Goal: Task Accomplishment & Management: Manage account settings

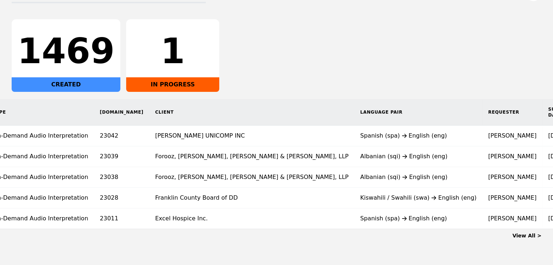
scroll to position [0, 41]
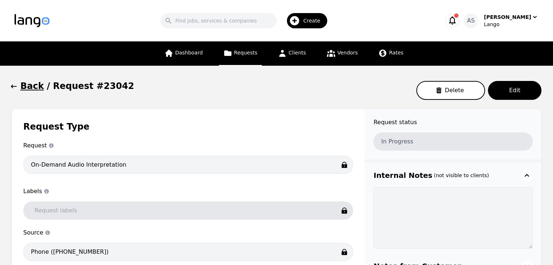
click at [11, 85] on icon "button" at bounding box center [13, 86] width 7 height 7
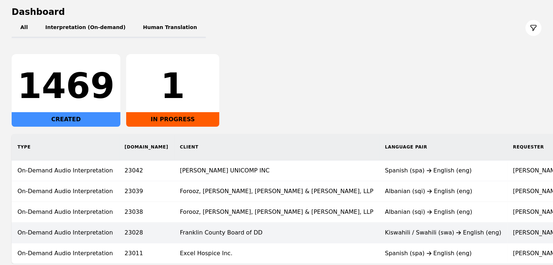
scroll to position [136, 0]
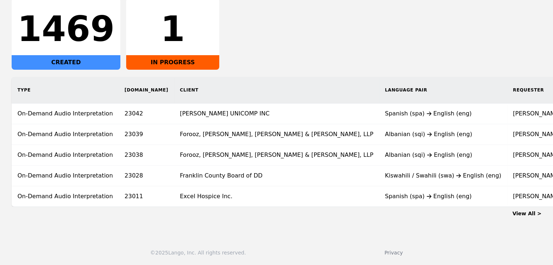
click at [291, 50] on div "1469 CREATED 1 IN PROGRESS" at bounding box center [277, 33] width 530 height 73
click at [521, 212] on link "View All >" at bounding box center [526, 214] width 29 height 6
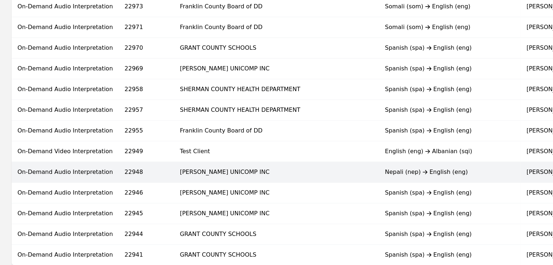
scroll to position [487, 0]
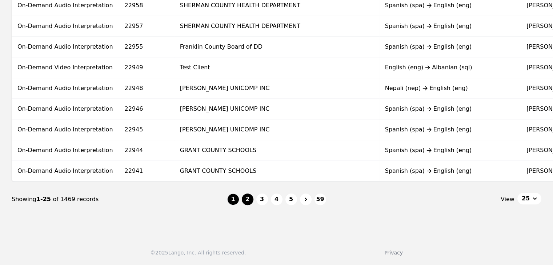
click at [247, 203] on button "2" at bounding box center [248, 200] width 12 height 12
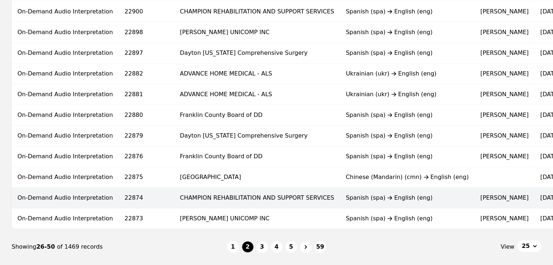
scroll to position [473, 0]
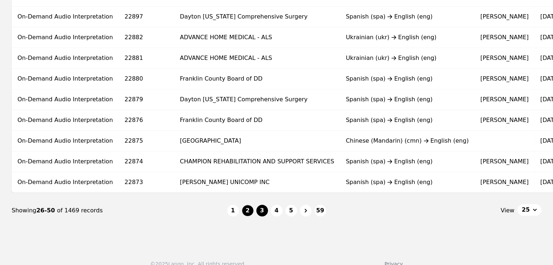
click at [267, 216] on button "3" at bounding box center [262, 211] width 12 height 12
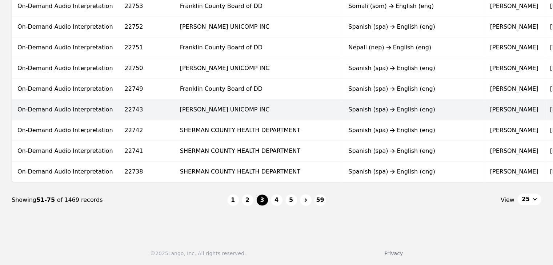
scroll to position [487, 0]
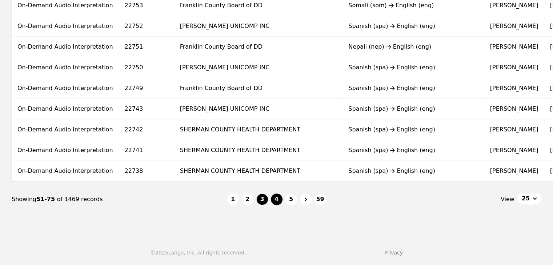
click at [277, 196] on button "4" at bounding box center [277, 200] width 12 height 12
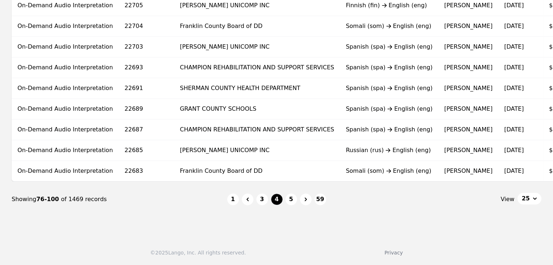
scroll to position [487, 0]
click at [289, 203] on button "5" at bounding box center [292, 200] width 12 height 12
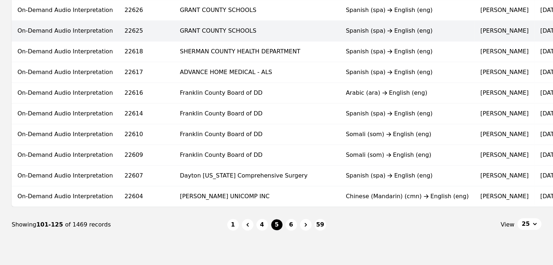
scroll to position [487, 0]
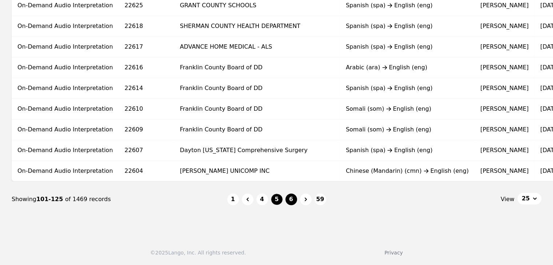
click at [296, 198] on button "6" at bounding box center [292, 200] width 12 height 12
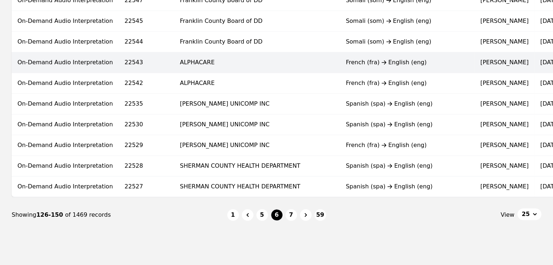
scroll to position [487, 0]
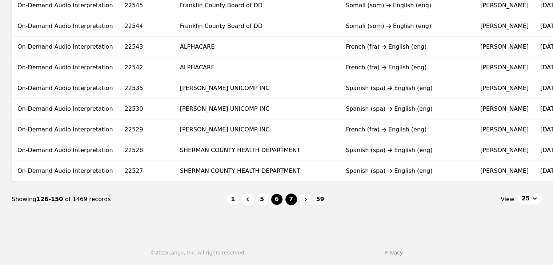
click at [292, 199] on button "7" at bounding box center [292, 200] width 12 height 12
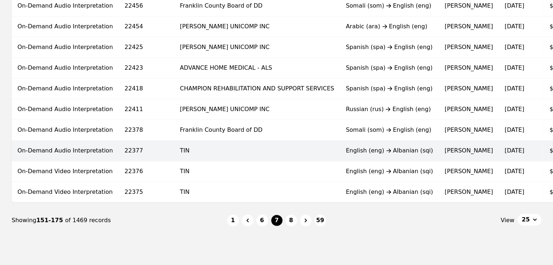
scroll to position [487, 0]
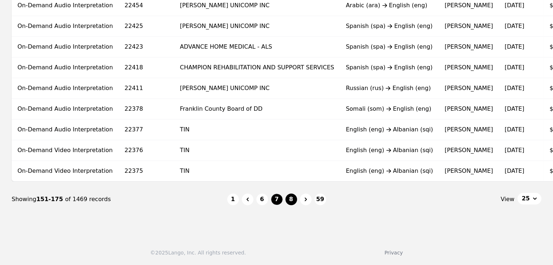
click at [292, 201] on button "8" at bounding box center [292, 200] width 12 height 12
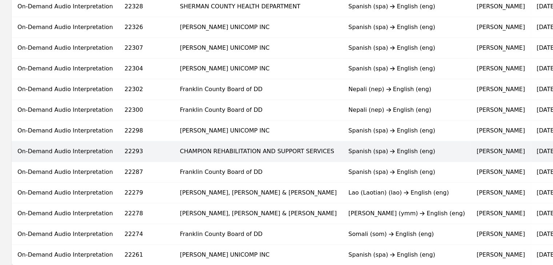
scroll to position [487, 0]
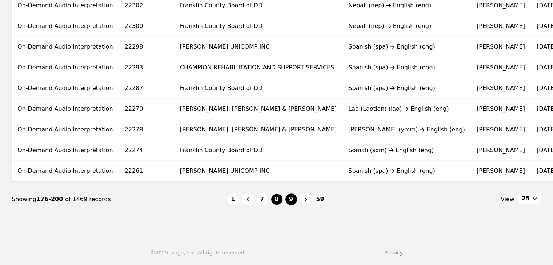
click at [288, 199] on button "9" at bounding box center [292, 200] width 12 height 12
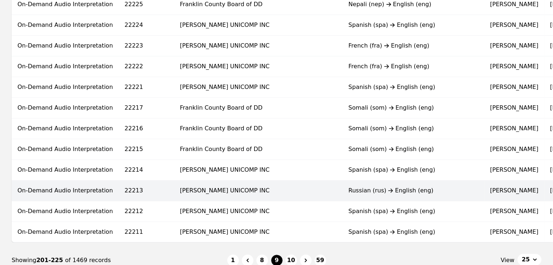
scroll to position [487, 0]
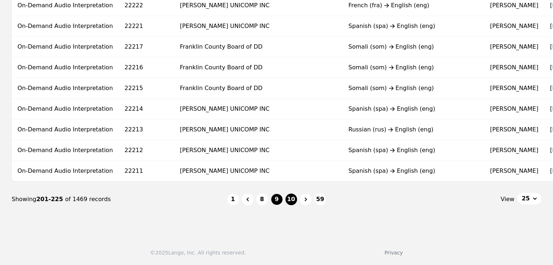
click at [294, 200] on button "10" at bounding box center [292, 200] width 12 height 12
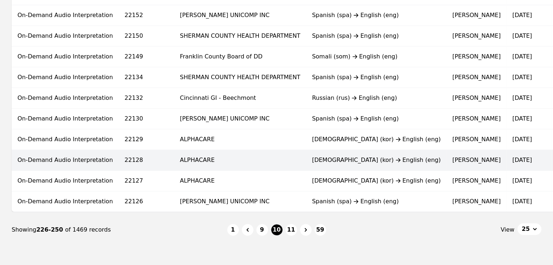
scroll to position [473, 0]
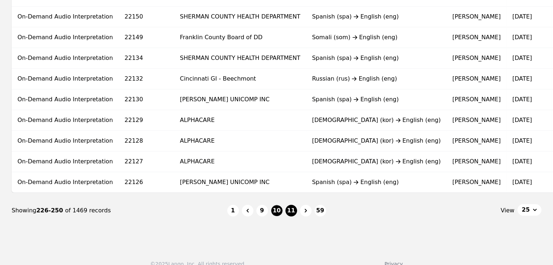
click at [292, 214] on button "11" at bounding box center [292, 211] width 12 height 12
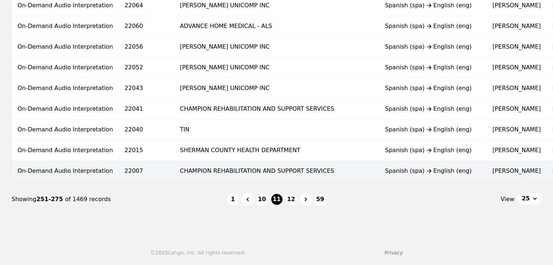
scroll to position [487, 0]
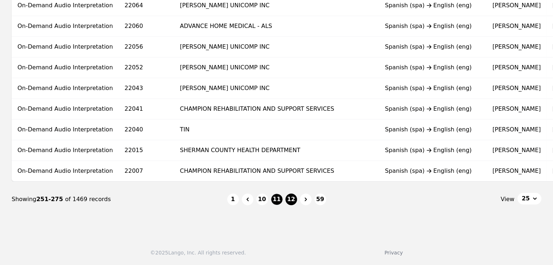
click at [290, 199] on button "12" at bounding box center [292, 200] width 12 height 12
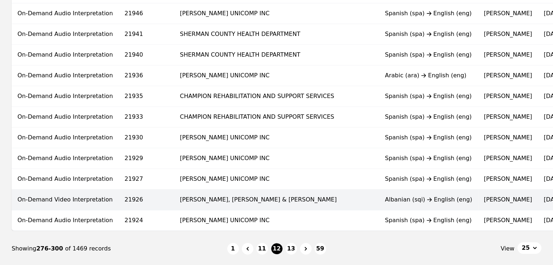
scroll to position [436, 0]
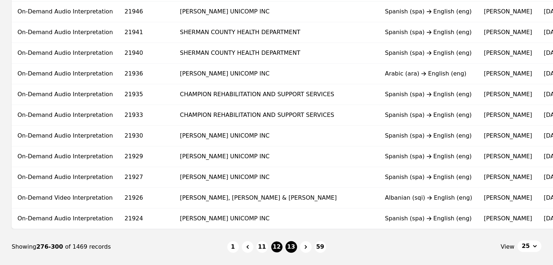
click at [292, 252] on button "13" at bounding box center [292, 247] width 12 height 12
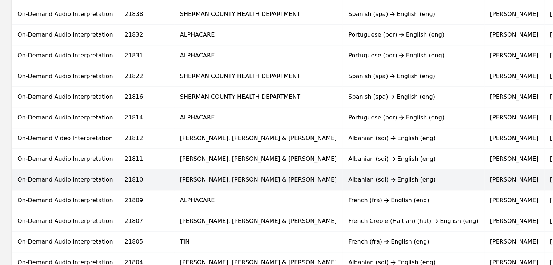
scroll to position [487, 0]
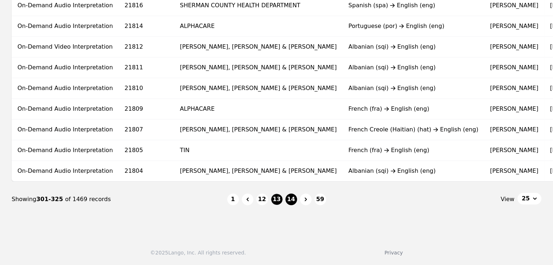
click at [288, 201] on button "14" at bounding box center [292, 200] width 12 height 12
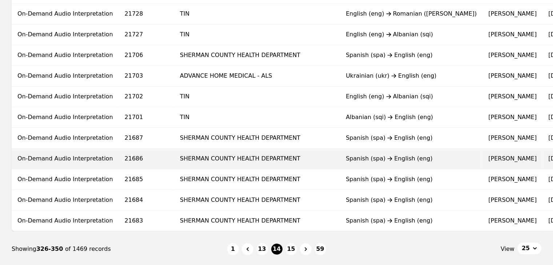
scroll to position [436, 0]
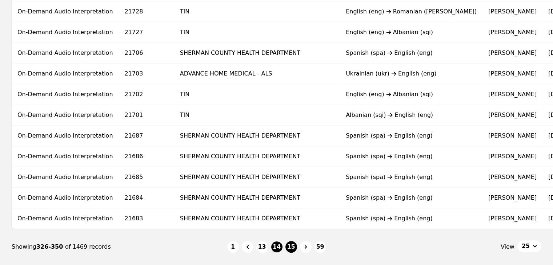
click at [292, 249] on button "15" at bounding box center [292, 247] width 12 height 12
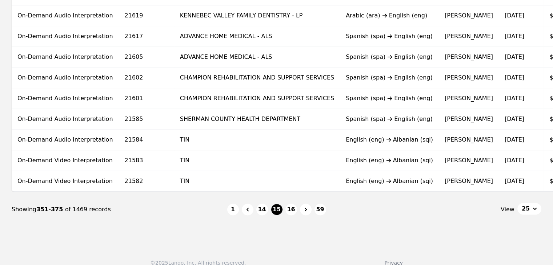
scroll to position [487, 0]
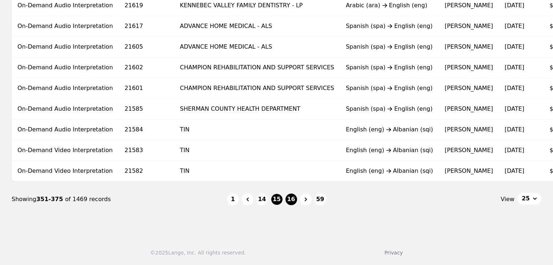
click at [292, 203] on button "16" at bounding box center [292, 200] width 12 height 12
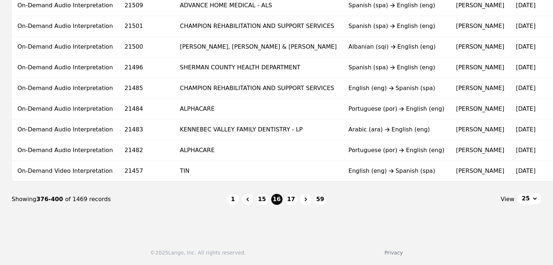
scroll to position [487, 0]
click at [291, 195] on button "17" at bounding box center [292, 200] width 12 height 12
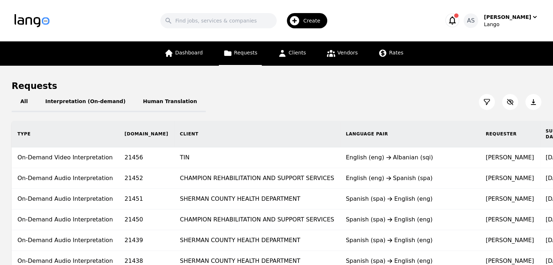
drag, startPoint x: 216, startPoint y: 67, endPoint x: 182, endPoint y: 88, distance: 39.2
click at [182, 88] on div "Requests" at bounding box center [277, 86] width 530 height 12
click at [185, 55] on span "Dashboard" at bounding box center [189, 53] width 28 height 6
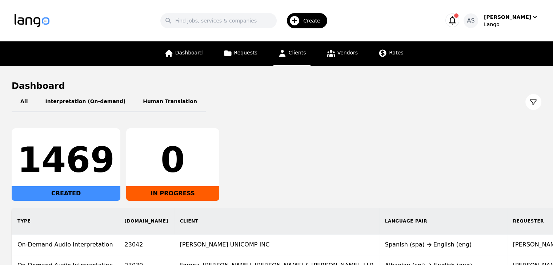
click at [303, 54] on span "Clients" at bounding box center [297, 53] width 17 height 6
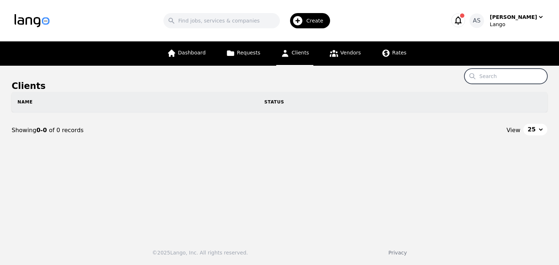
click at [494, 78] on input "Search" at bounding box center [505, 76] width 83 height 15
type input "m"
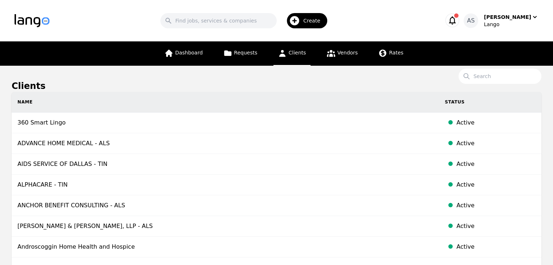
click at [301, 54] on span "Clients" at bounding box center [297, 53] width 17 height 6
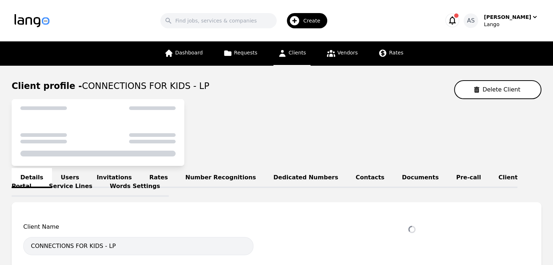
select select "active"
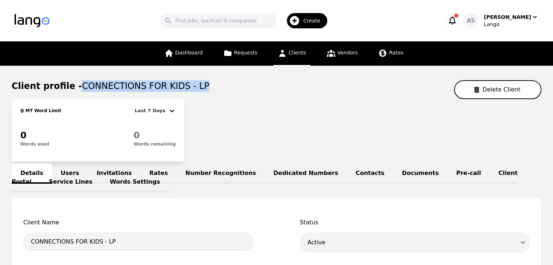
drag, startPoint x: 73, startPoint y: 85, endPoint x: 192, endPoint y: 80, distance: 118.6
click at [192, 80] on div "Client profile - CONNECTIONS FOR KIDS - LP Delete Client" at bounding box center [277, 89] width 530 height 19
click at [191, 91] on div "Client profile - CONNECTIONS FOR KIDS - LP Delete Client" at bounding box center [277, 89] width 530 height 19
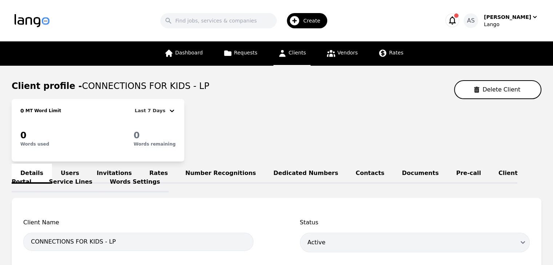
click at [246, 105] on div "0 MT Word Limit Last 7 Days 0 Words used 0 Words remaining" at bounding box center [277, 130] width 530 height 63
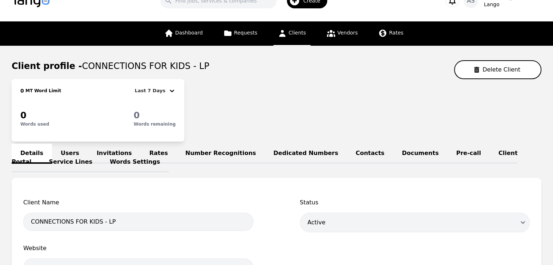
scroll to position [36, 0]
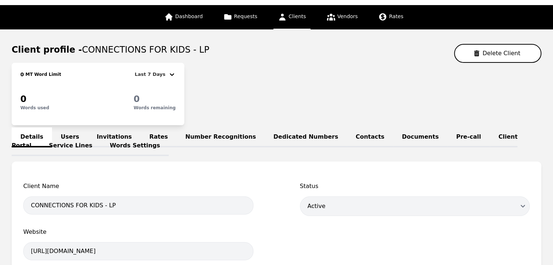
click at [77, 134] on link "Users" at bounding box center [70, 138] width 36 height 20
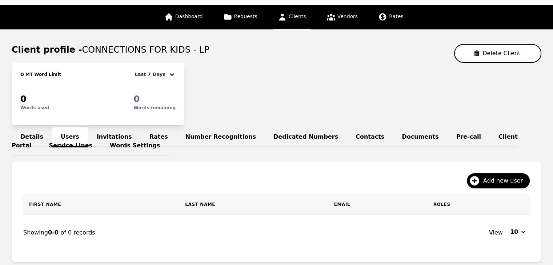
click at [115, 132] on link "Invitations" at bounding box center [114, 138] width 53 height 20
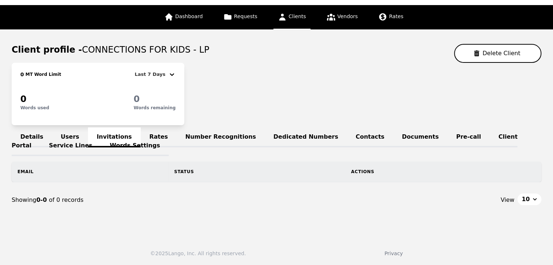
scroll to position [36, 0]
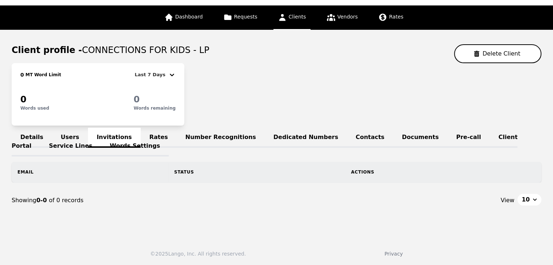
drag, startPoint x: 137, startPoint y: 136, endPoint x: 125, endPoint y: 137, distance: 12.0
click at [141, 136] on link "Rates" at bounding box center [159, 138] width 36 height 20
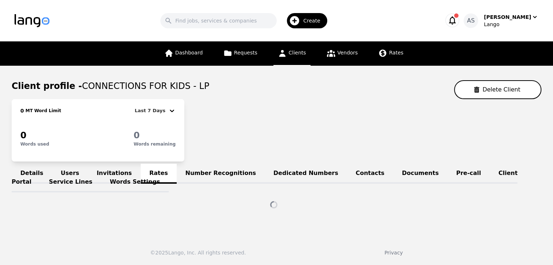
click at [33, 167] on link "Details" at bounding box center [32, 174] width 40 height 20
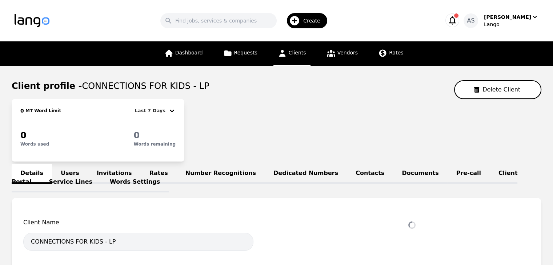
select select "active"
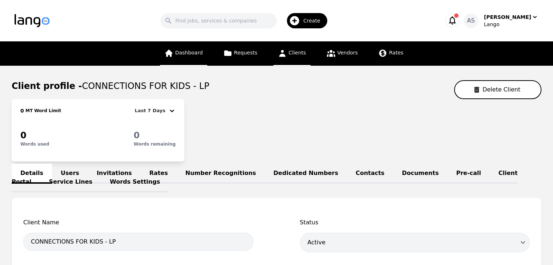
click at [198, 60] on link "Dashboard" at bounding box center [183, 53] width 47 height 24
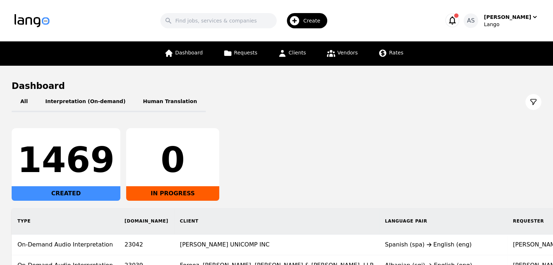
click at [210, 59] on div "Dashboard Requests Clients Vendors Rates" at bounding box center [284, 53] width 248 height 24
click at [199, 58] on link "Dashboard" at bounding box center [183, 53] width 47 height 24
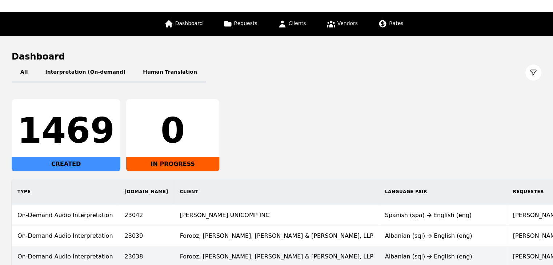
scroll to position [136, 0]
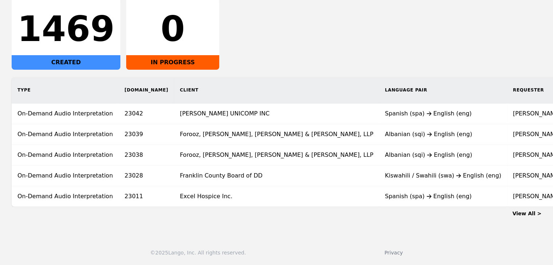
click at [531, 214] on link "View All >" at bounding box center [526, 214] width 29 height 6
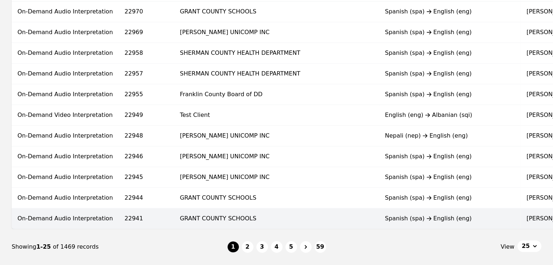
scroll to position [473, 0]
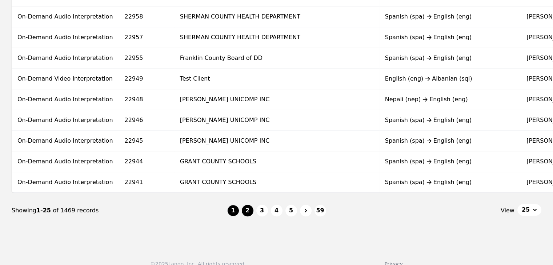
click at [251, 213] on button "2" at bounding box center [248, 211] width 12 height 12
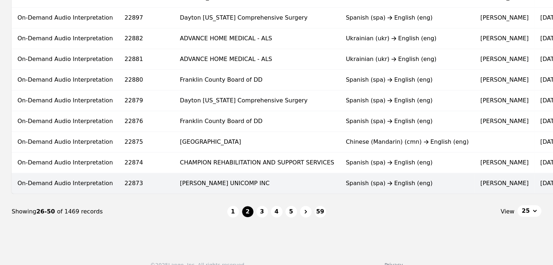
scroll to position [473, 0]
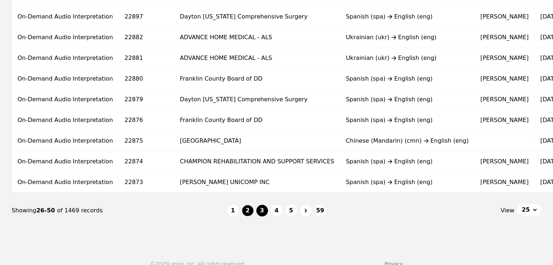
click at [258, 212] on button "3" at bounding box center [262, 211] width 12 height 12
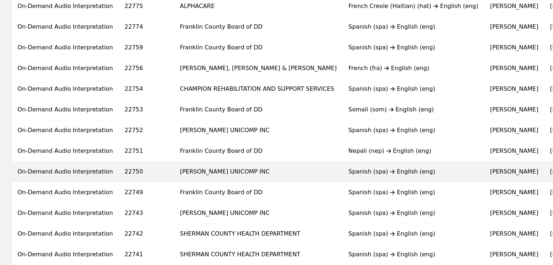
scroll to position [487, 0]
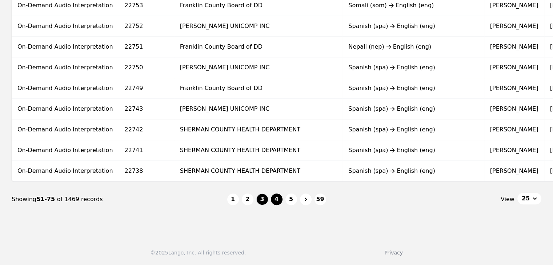
click at [276, 204] on button "4" at bounding box center [277, 200] width 12 height 12
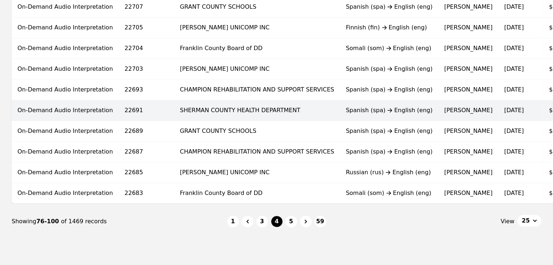
scroll to position [487, 0]
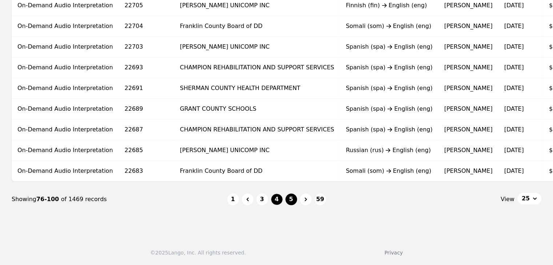
click at [288, 203] on button "5" at bounding box center [292, 200] width 12 height 12
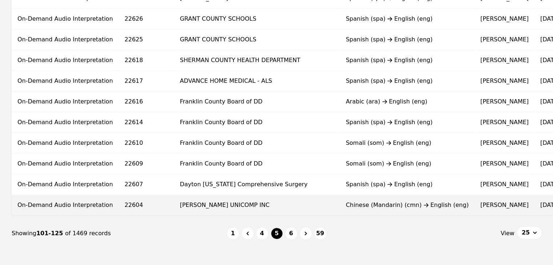
scroll to position [473, 0]
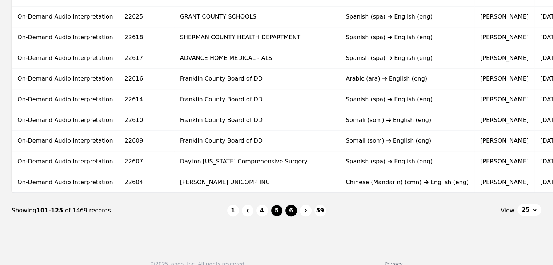
click at [292, 214] on button "6" at bounding box center [292, 211] width 12 height 12
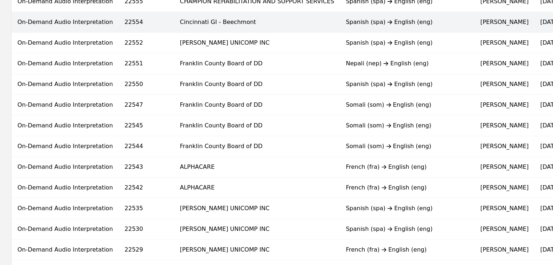
scroll to position [473, 0]
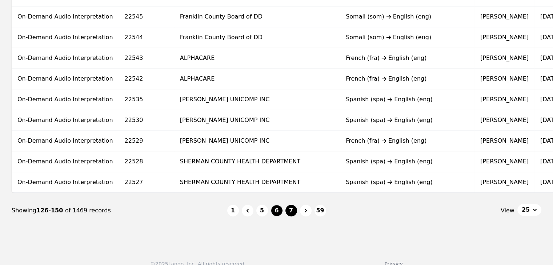
click at [287, 215] on button "7" at bounding box center [292, 211] width 12 height 12
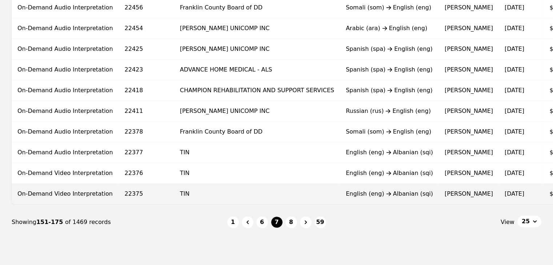
scroll to position [473, 0]
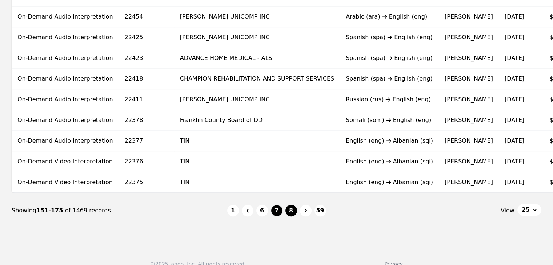
click at [296, 211] on button "8" at bounding box center [292, 211] width 12 height 12
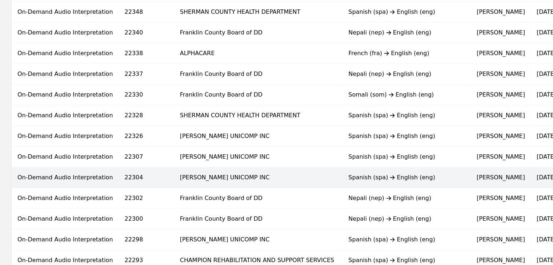
scroll to position [487, 0]
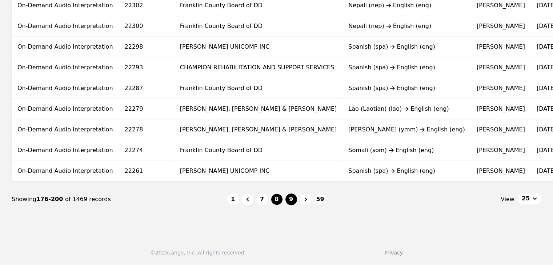
click at [291, 199] on button "9" at bounding box center [292, 200] width 12 height 12
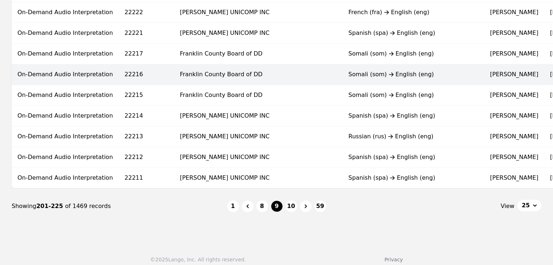
scroll to position [487, 0]
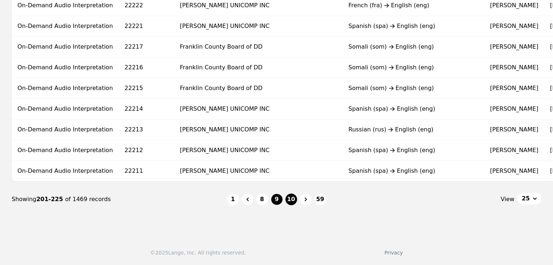
click at [291, 204] on button "10" at bounding box center [292, 200] width 12 height 12
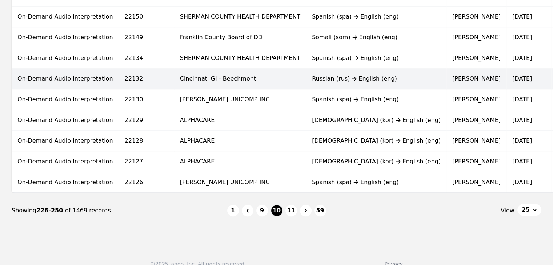
scroll to position [487, 0]
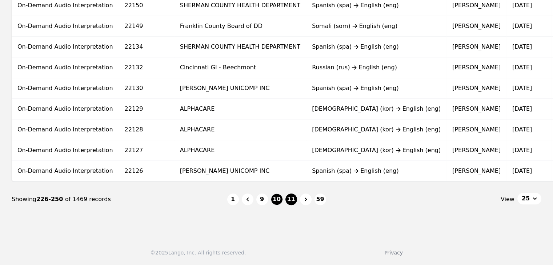
click at [288, 202] on button "11" at bounding box center [292, 200] width 12 height 12
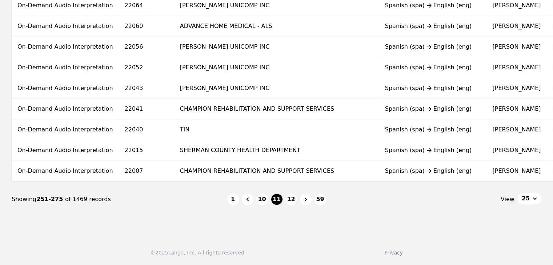
scroll to position [487, 0]
click at [290, 199] on button "12" at bounding box center [292, 200] width 12 height 12
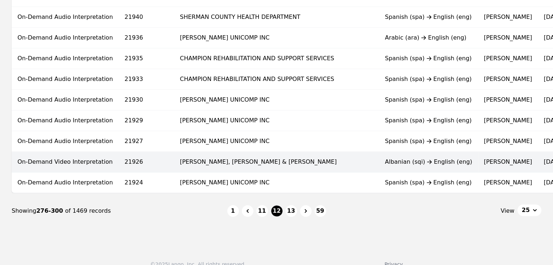
scroll to position [473, 0]
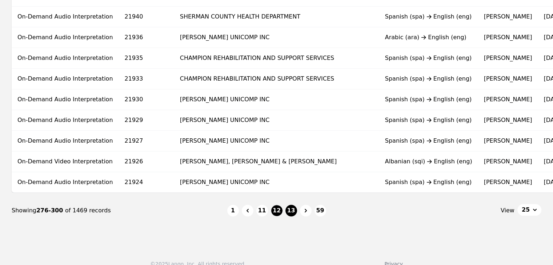
click at [290, 214] on button "13" at bounding box center [292, 211] width 12 height 12
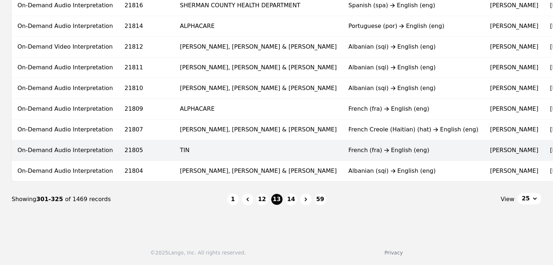
scroll to position [487, 0]
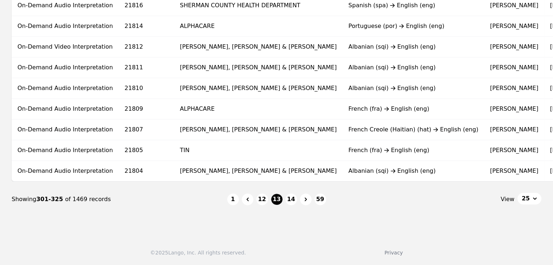
click at [295, 205] on li "14" at bounding box center [292, 200] width 12 height 12
click at [295, 201] on button "14" at bounding box center [292, 200] width 12 height 12
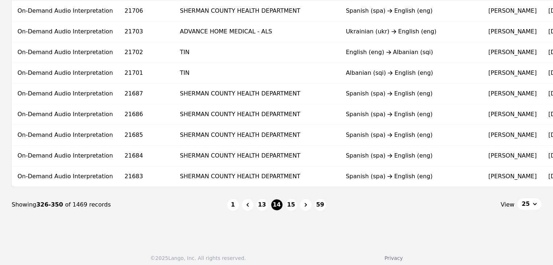
scroll to position [487, 0]
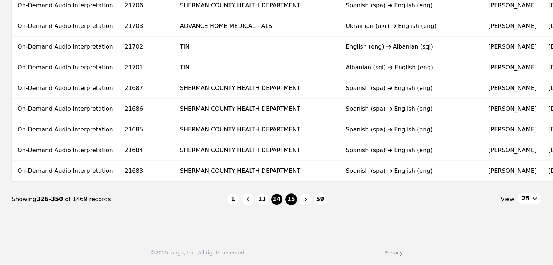
click at [286, 197] on button "15" at bounding box center [292, 200] width 12 height 12
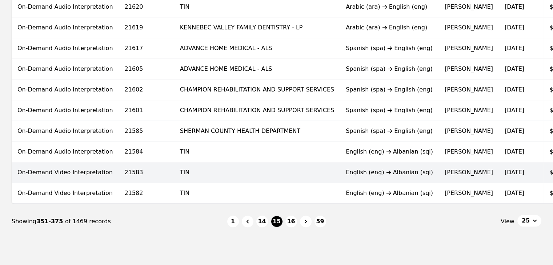
scroll to position [473, 0]
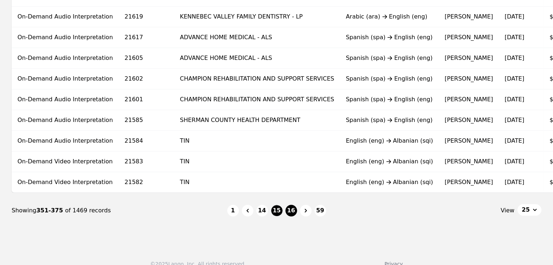
click at [288, 214] on button "16" at bounding box center [292, 211] width 12 height 12
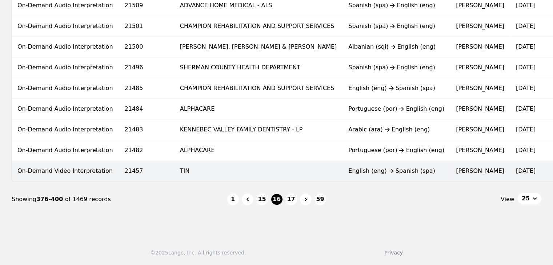
scroll to position [487, 0]
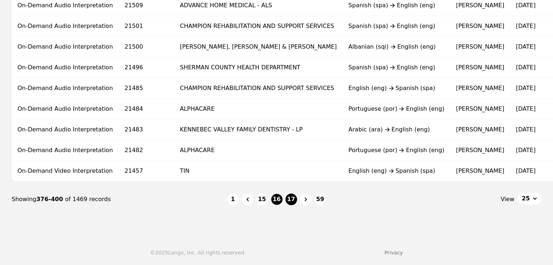
click at [294, 197] on button "17" at bounding box center [292, 200] width 12 height 12
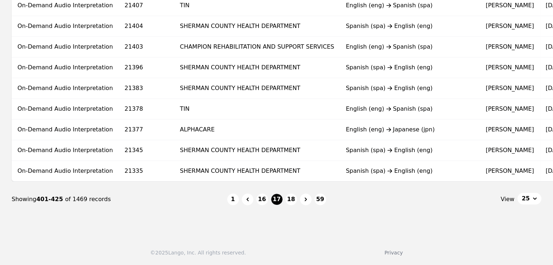
scroll to position [487, 0]
click at [291, 201] on button "18" at bounding box center [292, 200] width 12 height 12
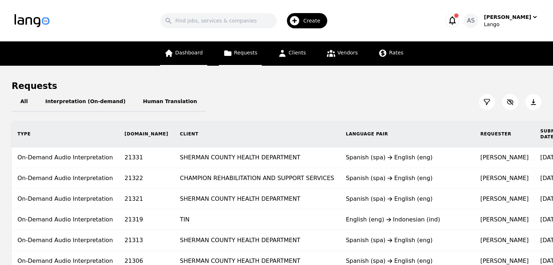
click at [173, 49] on icon at bounding box center [168, 53] width 9 height 9
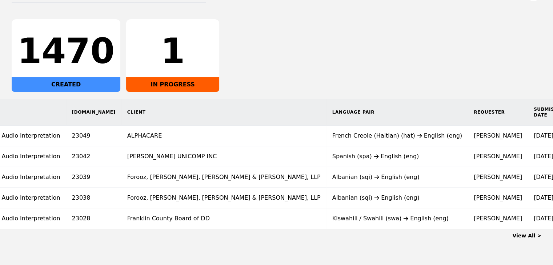
scroll to position [0, 53]
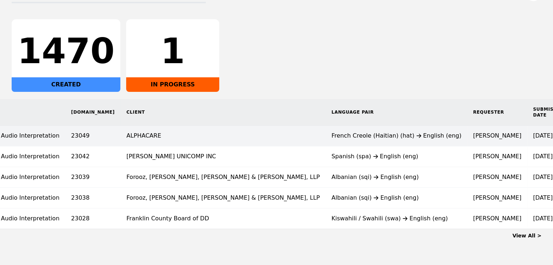
click at [467, 138] on td "[PERSON_NAME]" at bounding box center [497, 136] width 60 height 21
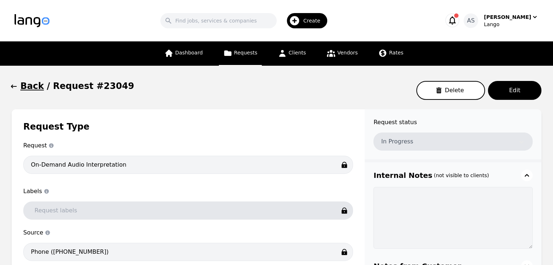
click at [17, 87] on button "Back" at bounding box center [28, 86] width 32 height 12
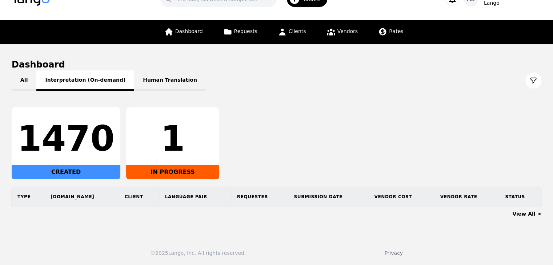
scroll to position [27, 0]
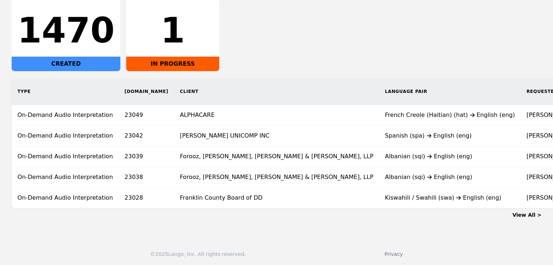
scroll to position [136, 0]
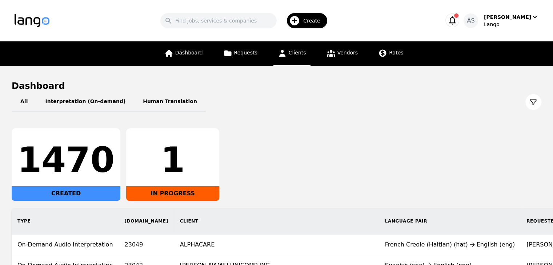
click at [291, 53] on span "Clients" at bounding box center [297, 53] width 17 height 6
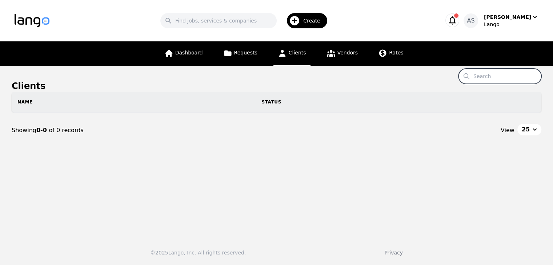
click at [497, 76] on input "Search" at bounding box center [500, 76] width 83 height 15
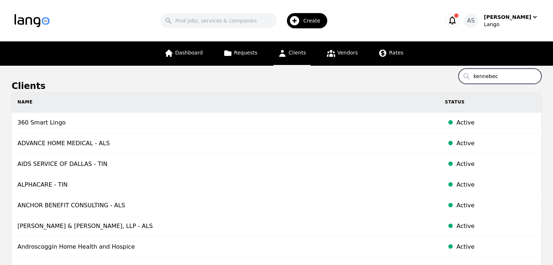
type input "kennebec"
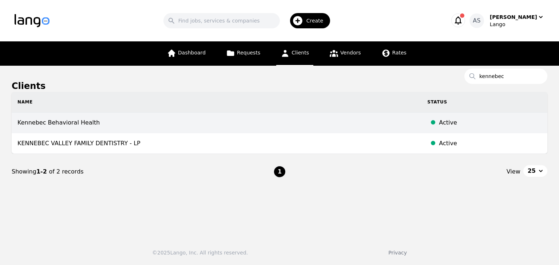
click at [266, 115] on td "Kennebec Behavioral Health" at bounding box center [217, 123] width 410 height 21
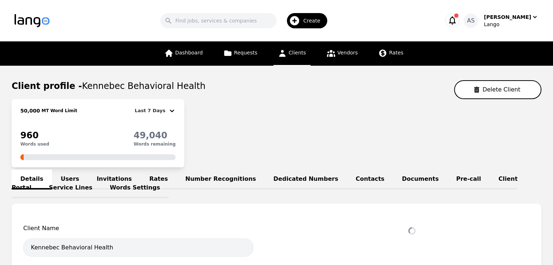
select select "active"
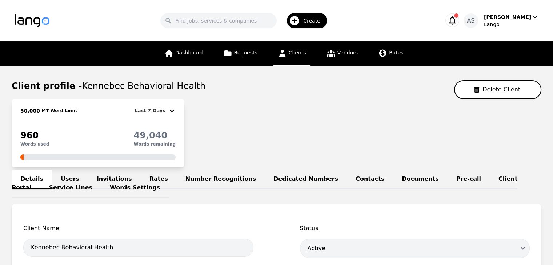
click at [101, 187] on link "Words Settings" at bounding box center [135, 189] width 68 height 20
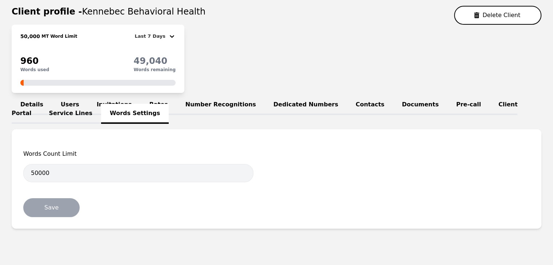
scroll to position [91, 0]
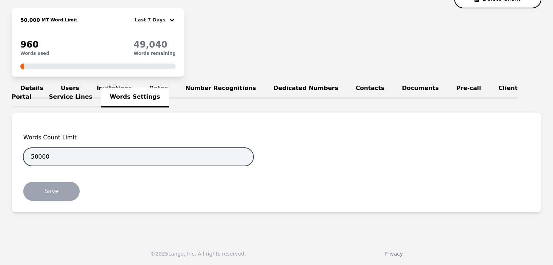
click at [36, 155] on input "50000" at bounding box center [138, 157] width 230 height 18
type input "100000"
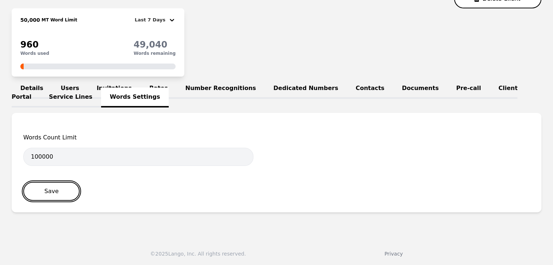
click at [58, 192] on button "Save" at bounding box center [51, 191] width 56 height 19
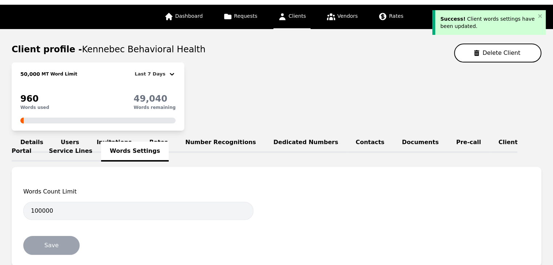
scroll to position [0, 0]
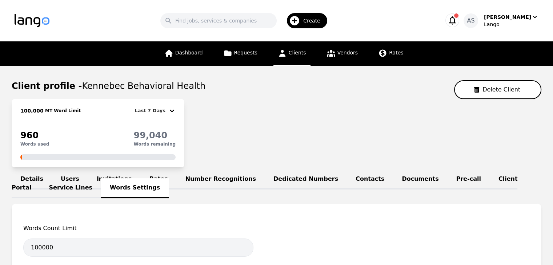
scroll to position [36, 0]
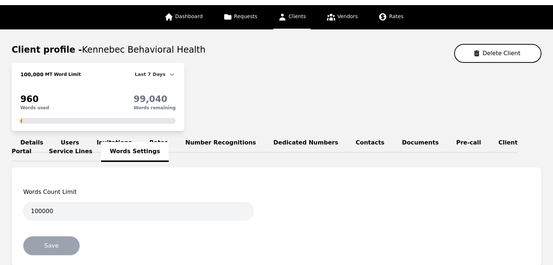
click at [173, 73] on icon at bounding box center [172, 74] width 4 height 3
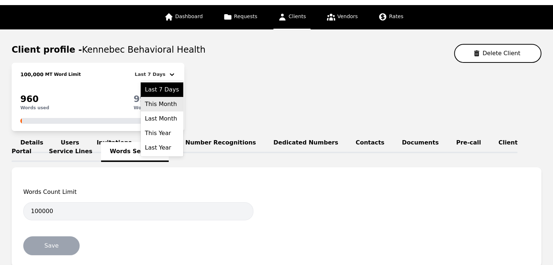
click at [159, 104] on div "This Month" at bounding box center [162, 104] width 43 height 15
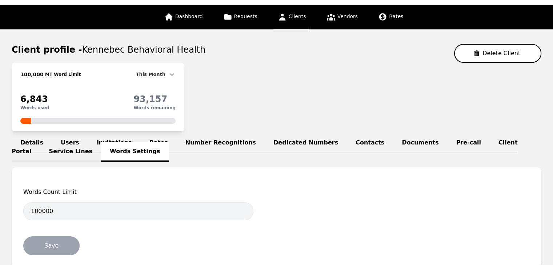
click at [170, 73] on icon at bounding box center [172, 74] width 4 height 3
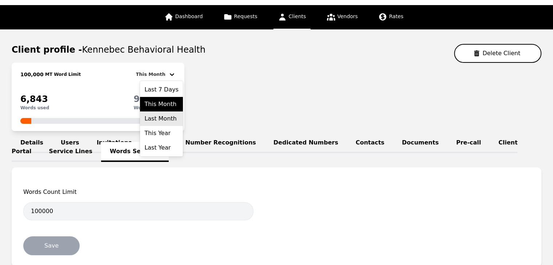
click at [173, 121] on div "Last Month" at bounding box center [161, 119] width 43 height 15
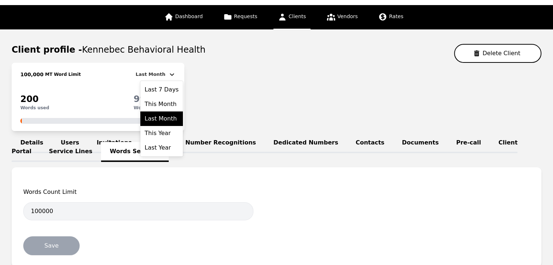
click at [171, 73] on icon at bounding box center [171, 74] width 7 height 7
click at [171, 131] on div "This Year" at bounding box center [161, 133] width 43 height 15
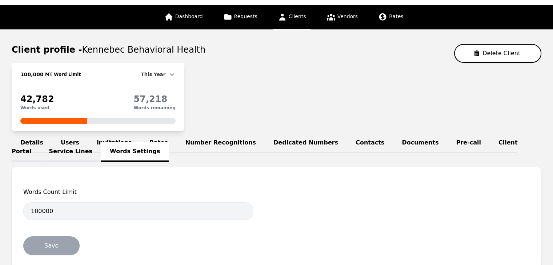
click at [170, 75] on icon at bounding box center [171, 74] width 7 height 7
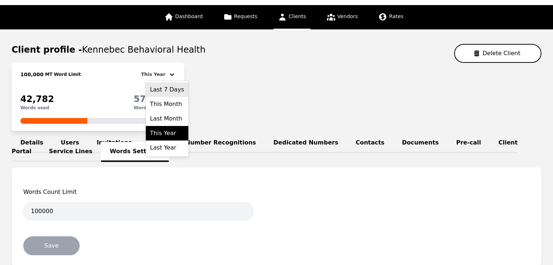
click at [176, 92] on div "Last 7 Days" at bounding box center [167, 90] width 43 height 15
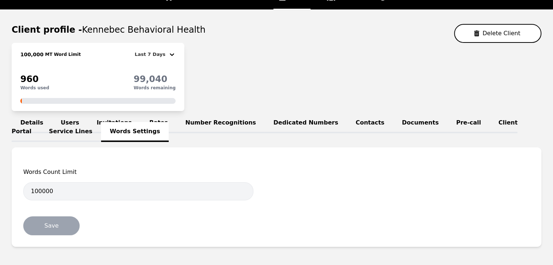
scroll to position [73, 0]
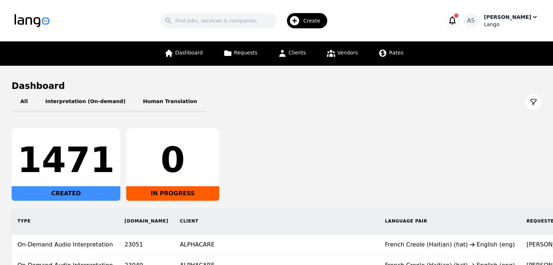
click at [527, 16] on div "[PERSON_NAME]" at bounding box center [507, 16] width 47 height 7
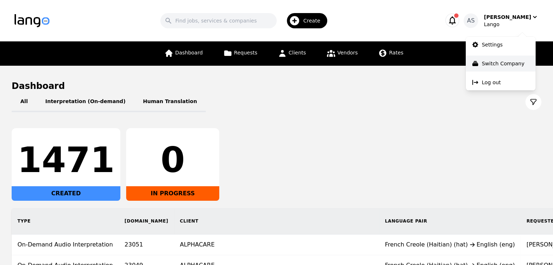
click at [497, 64] on p "Switch Company" at bounding box center [503, 63] width 43 height 7
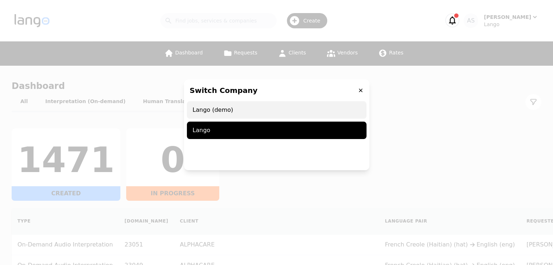
click at [217, 108] on span "Lango (demo)" at bounding box center [277, 109] width 180 height 17
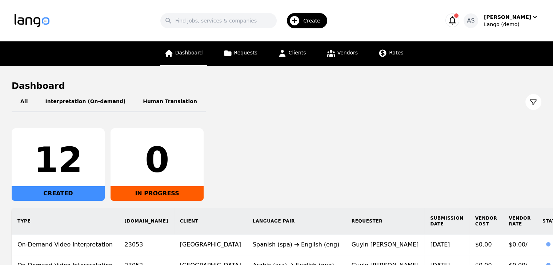
click at [196, 51] on span "Dashboard" at bounding box center [189, 53] width 28 height 6
click at [312, 19] on span "Create" at bounding box center [314, 20] width 22 height 7
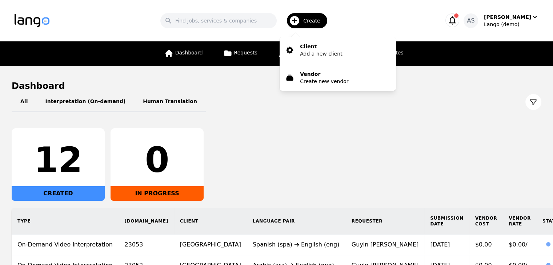
click at [294, 142] on div "12 CREATED 0 IN PROGRESS" at bounding box center [277, 164] width 530 height 73
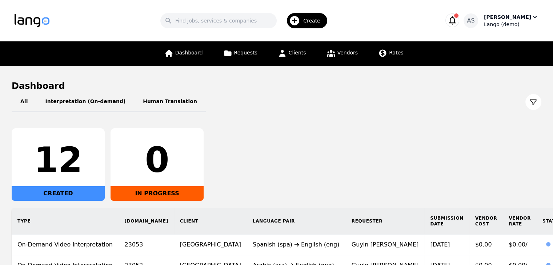
click at [512, 24] on div "Lango (demo)" at bounding box center [511, 24] width 55 height 7
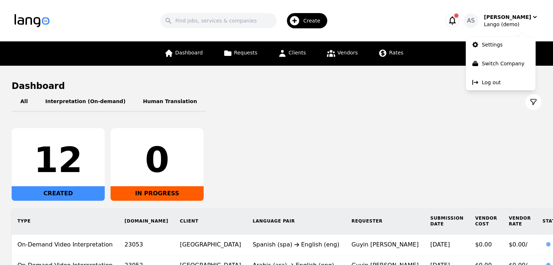
click at [328, 176] on div "12 CREATED 0 IN PROGRESS" at bounding box center [277, 164] width 530 height 73
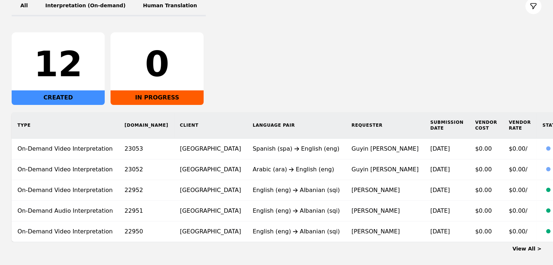
scroll to position [109, 0]
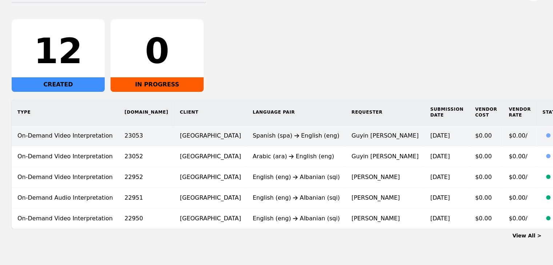
click at [346, 141] on td "Guyin [PERSON_NAME]" at bounding box center [385, 136] width 79 height 21
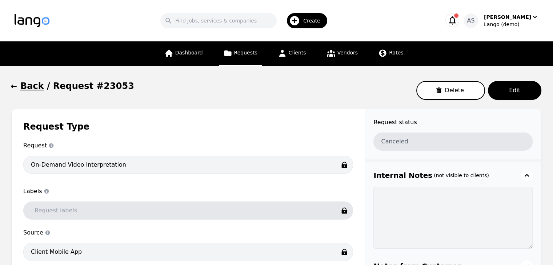
click at [18, 88] on button "Back" at bounding box center [28, 86] width 32 height 12
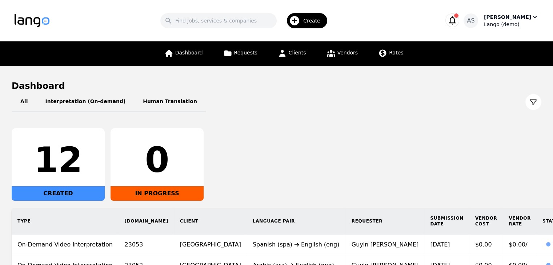
click at [524, 18] on div "[PERSON_NAME]" at bounding box center [507, 16] width 47 height 7
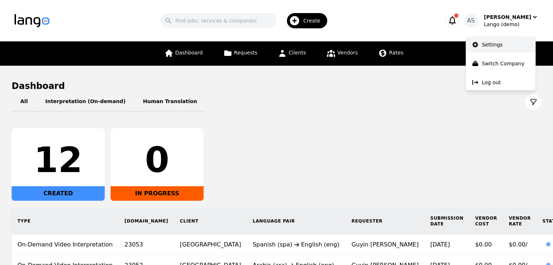
click at [499, 43] on p "Settings" at bounding box center [492, 44] width 21 height 7
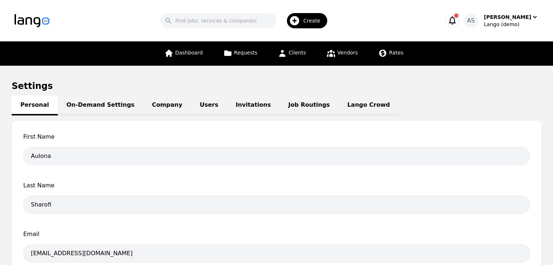
click at [339, 107] on link "Lango Crowd" at bounding box center [369, 106] width 60 height 20
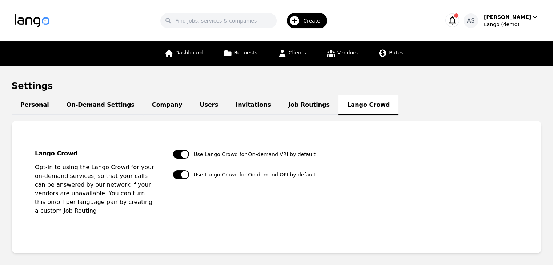
click at [286, 102] on link "Job Routings" at bounding box center [309, 106] width 59 height 20
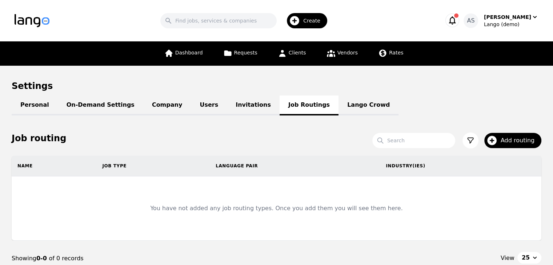
click at [237, 103] on link "Invitations" at bounding box center [253, 106] width 53 height 20
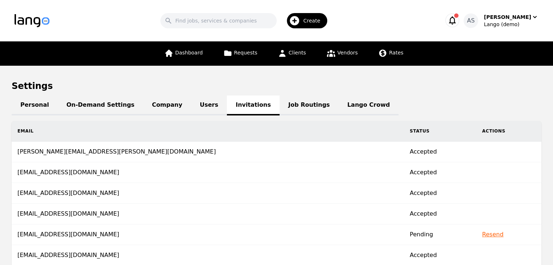
click at [191, 105] on link "Users" at bounding box center [209, 106] width 36 height 20
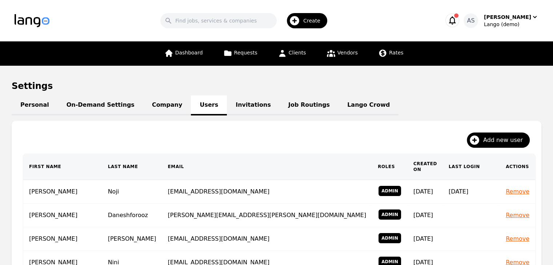
click at [27, 107] on link "Personal" at bounding box center [35, 106] width 46 height 20
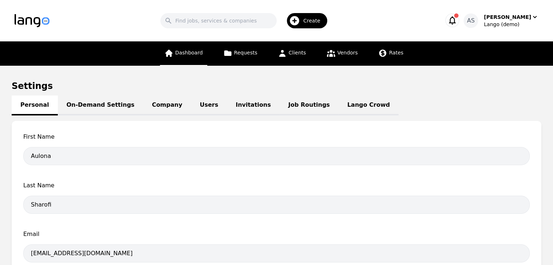
click at [197, 53] on span "Dashboard" at bounding box center [189, 53] width 28 height 6
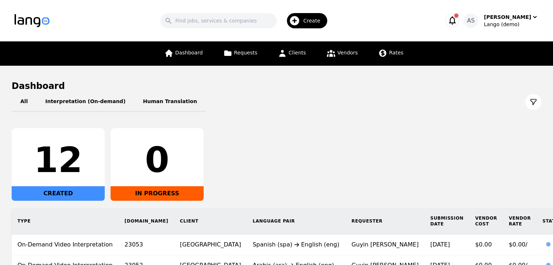
click at [300, 20] on icon "button" at bounding box center [295, 21] width 12 height 12
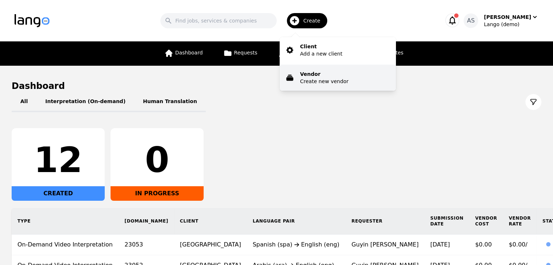
click at [327, 81] on p "Create new vendor" at bounding box center [324, 81] width 48 height 7
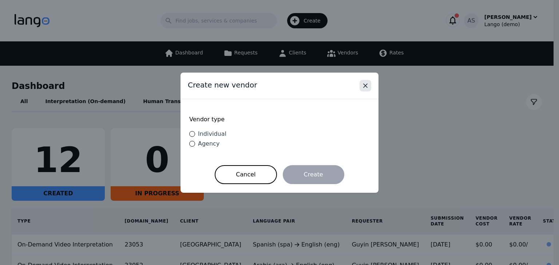
click at [368, 89] on icon "Close" at bounding box center [365, 85] width 7 height 7
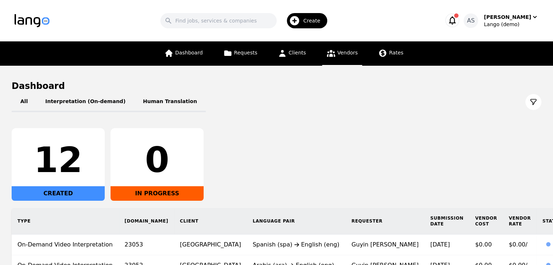
click at [345, 64] on link "Vendors" at bounding box center [342, 53] width 40 height 24
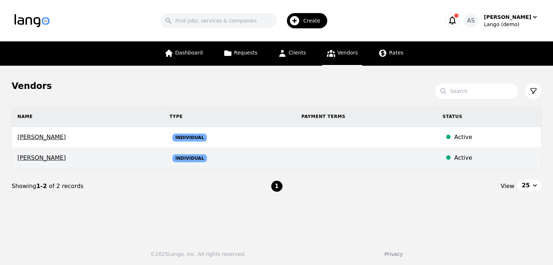
click at [253, 152] on td "Individual" at bounding box center [230, 158] width 132 height 21
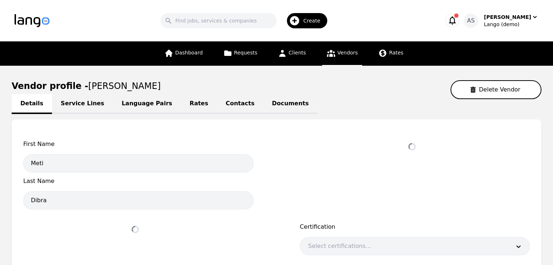
select select "active"
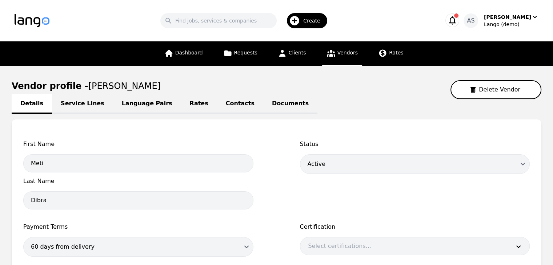
click at [133, 100] on link "Language Pairs" at bounding box center [147, 104] width 68 height 20
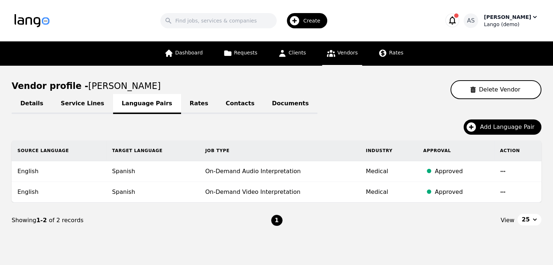
click at [516, 22] on div "Lango (demo)" at bounding box center [511, 24] width 55 height 7
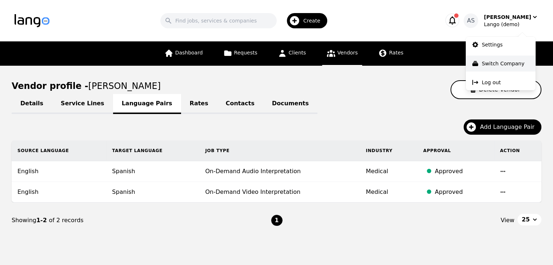
click at [514, 61] on p "Switch Company" at bounding box center [503, 63] width 43 height 7
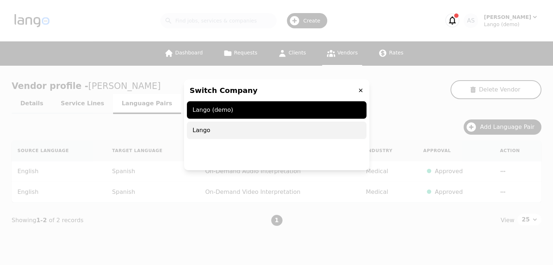
click at [257, 133] on span "Lango" at bounding box center [277, 130] width 180 height 17
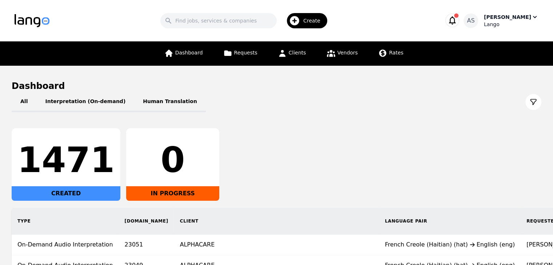
click at [525, 24] on div "Lango" at bounding box center [511, 24] width 55 height 7
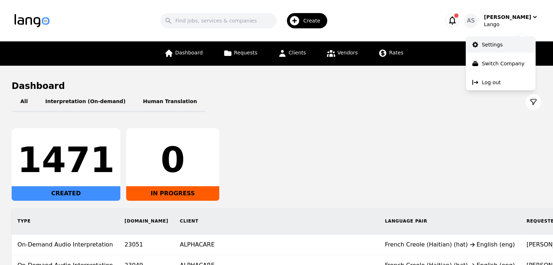
click at [501, 45] on link "Settings" at bounding box center [501, 45] width 70 height 16
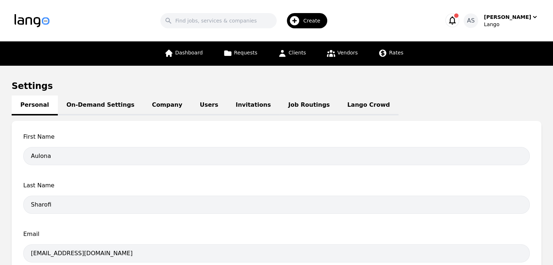
click at [339, 102] on link "Lango Crowd" at bounding box center [369, 106] width 60 height 20
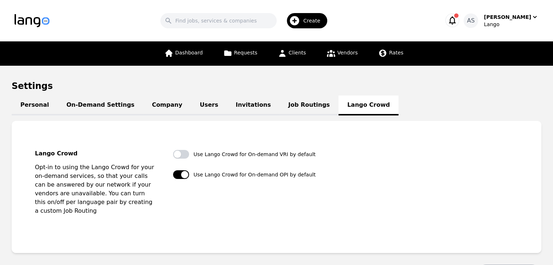
drag, startPoint x: 72, startPoint y: 107, endPoint x: 140, endPoint y: 102, distance: 68.5
click at [72, 107] on link "On-Demand Settings" at bounding box center [100, 106] width 85 height 20
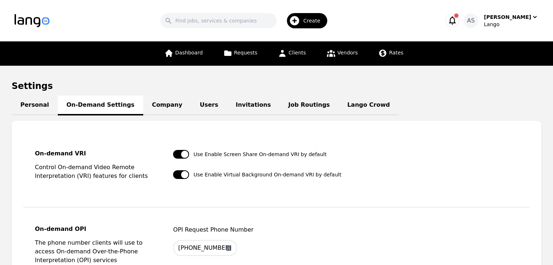
click at [191, 102] on link "Users" at bounding box center [209, 106] width 36 height 20
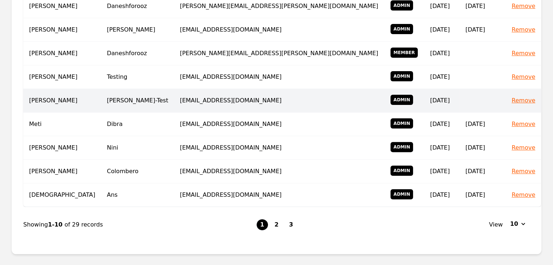
scroll to position [218, 0]
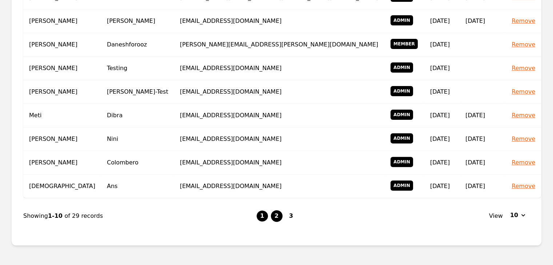
click at [278, 211] on button "2" at bounding box center [277, 217] width 12 height 12
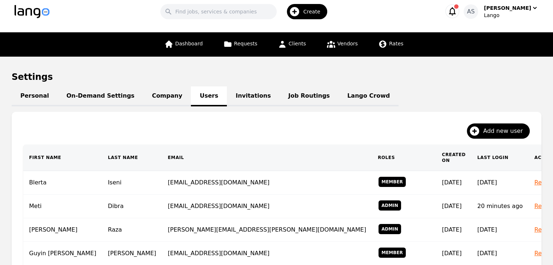
scroll to position [218, 0]
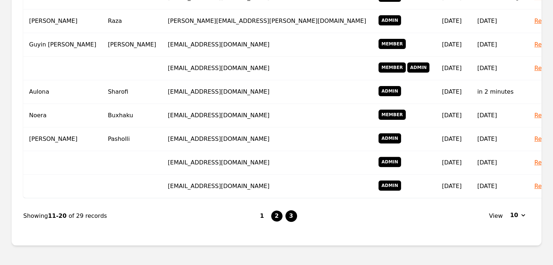
click at [289, 211] on button "3" at bounding box center [292, 217] width 12 height 12
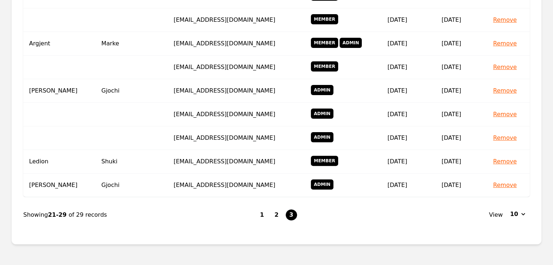
scroll to position [218, 0]
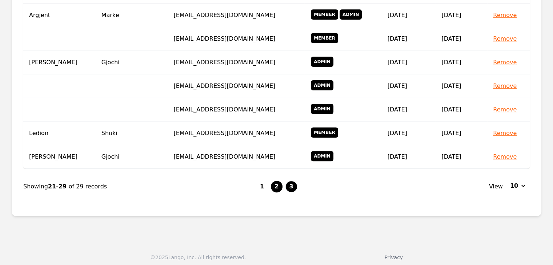
click at [279, 189] on button "2" at bounding box center [277, 187] width 12 height 12
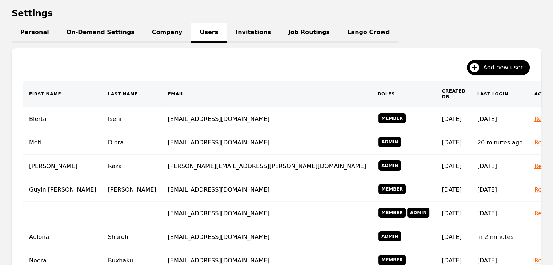
scroll to position [245, 0]
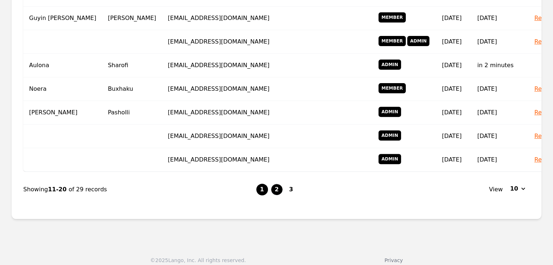
click at [262, 184] on button "1" at bounding box center [262, 190] width 12 height 12
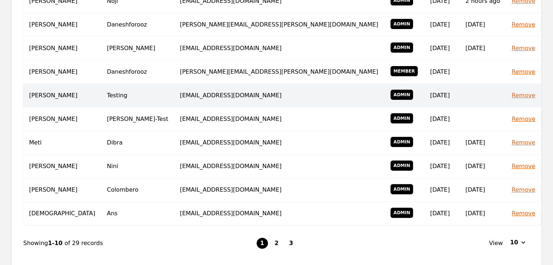
scroll to position [208, 0]
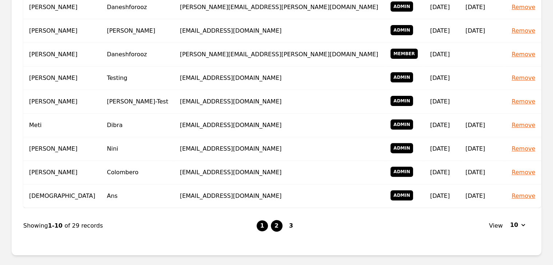
click at [274, 220] on button "2" at bounding box center [277, 226] width 12 height 12
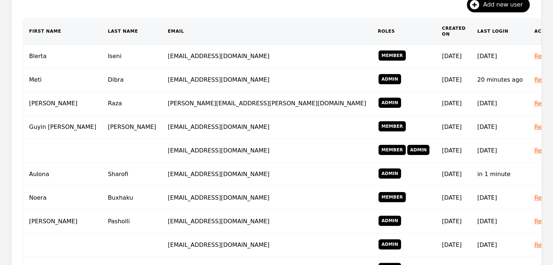
scroll to position [63, 0]
